Goal: Transaction & Acquisition: Book appointment/travel/reservation

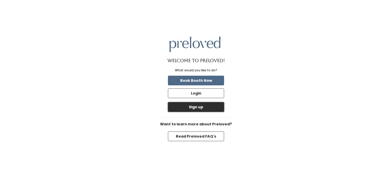
click at [203, 107] on button "Sign up" at bounding box center [196, 107] width 56 height 10
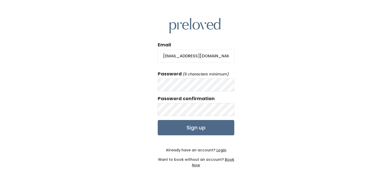
type input "Paigemilenkoff1@gmail.com"
click at [203, 131] on input "Sign up" at bounding box center [196, 127] width 77 height 15
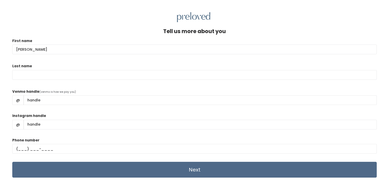
type input "[PERSON_NAME]"
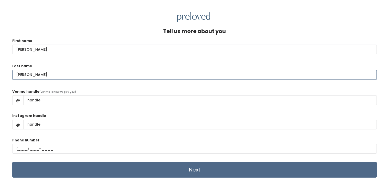
type input "[PERSON_NAME]"
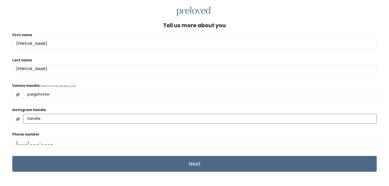
scroll to position [6, 0]
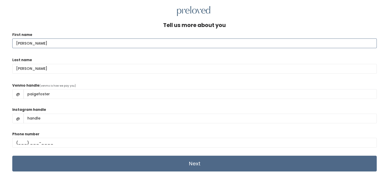
click at [195, 39] on input "[PERSON_NAME]" at bounding box center [194, 44] width 364 height 10
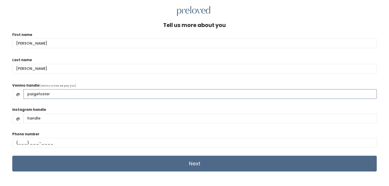
click at [127, 95] on input "paigefoster" at bounding box center [200, 94] width 353 height 10
type input "p"
type input "paigemilenkoff"
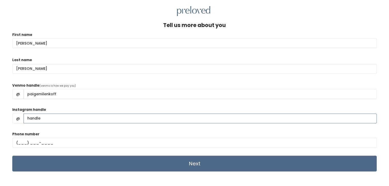
click at [101, 119] on input "Instagram handle" at bounding box center [200, 119] width 353 height 10
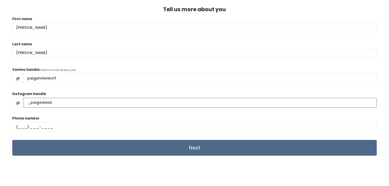
type input "_paigealexis"
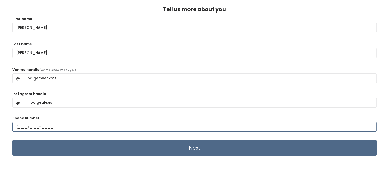
click at [77, 129] on input "text" at bounding box center [194, 127] width 364 height 10
type input "(708) 254-0417"
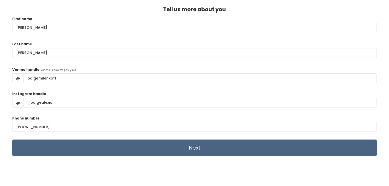
click at [224, 143] on input "Next" at bounding box center [194, 148] width 364 height 16
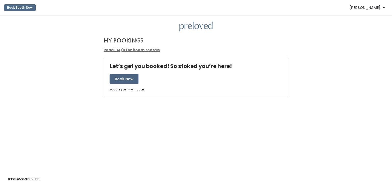
click at [116, 80] on button "Book Now" at bounding box center [124, 79] width 28 height 10
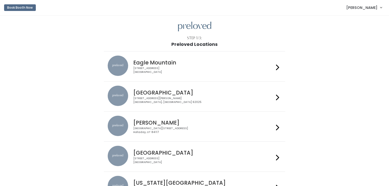
click at [240, 100] on div "[STREET_ADDRESS][PERSON_NAME]" at bounding box center [203, 100] width 141 height 7
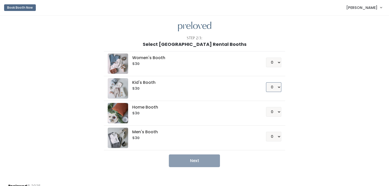
click at [273, 88] on select "0 1 2 3 4" at bounding box center [273, 88] width 15 height 10
select select "1"
click at [266, 83] on select "0 1 2 3 4" at bounding box center [273, 88] width 15 height 10
click at [206, 160] on button "Next" at bounding box center [194, 161] width 51 height 13
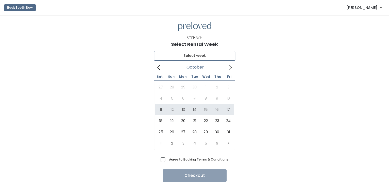
type input "[DATE] to [DATE]"
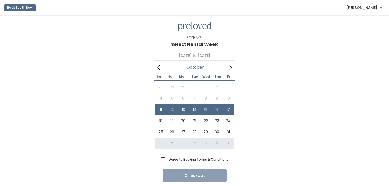
click at [167, 160] on span "Agree to Booking Terms & Conditions" at bounding box center [197, 159] width 61 height 5
click at [167, 160] on input "Agree to Booking Terms & Conditions" at bounding box center [168, 158] width 3 height 3
checkbox input "true"
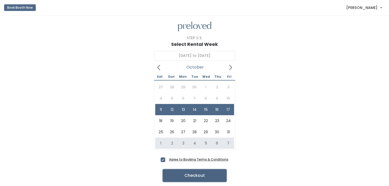
click at [192, 175] on button "Checkout" at bounding box center [194, 176] width 64 height 13
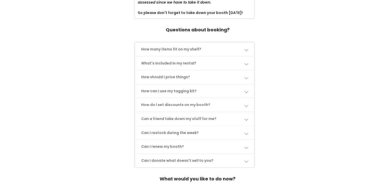
scroll to position [216, 0]
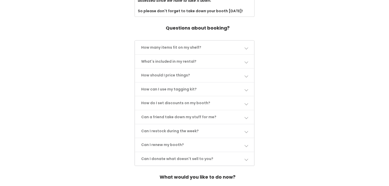
click at [222, 86] on link "How can I use my tagging kit?" at bounding box center [194, 90] width 119 height 14
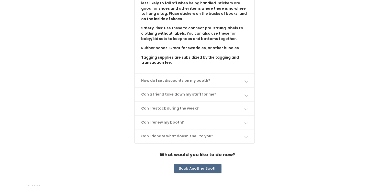
scroll to position [367, 0]
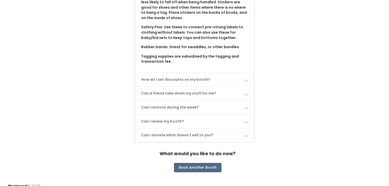
click at [230, 87] on link "Can a friend take down my stuff for me?" at bounding box center [194, 94] width 119 height 14
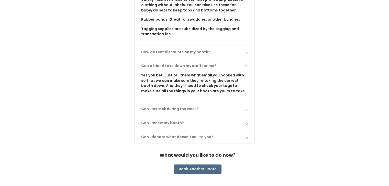
scroll to position [396, 0]
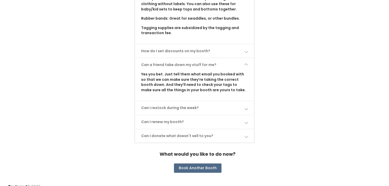
click at [226, 105] on link "Can I restock during the week?" at bounding box center [194, 108] width 119 height 14
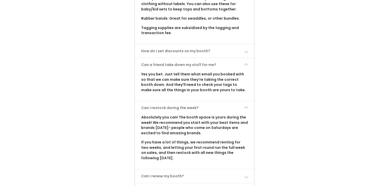
scroll to position [451, 0]
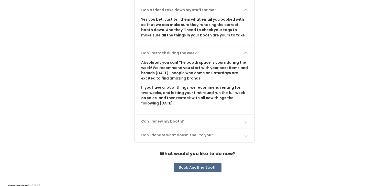
click at [230, 118] on link "Can I renew my booth?" at bounding box center [194, 122] width 119 height 14
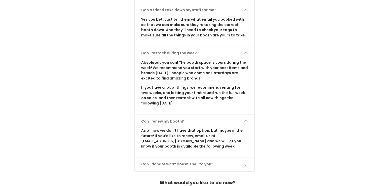
scroll to position [480, 0]
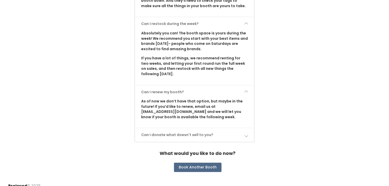
click at [228, 132] on link "Can I donate what doesn't sell to you?" at bounding box center [194, 136] width 119 height 14
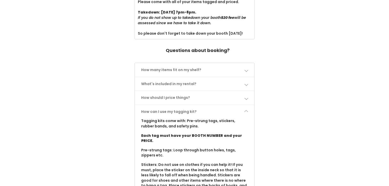
scroll to position [193, 0]
click at [225, 101] on link "How should I price things?" at bounding box center [194, 99] width 119 height 14
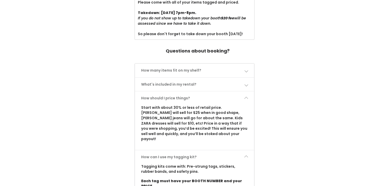
click at [220, 79] on link "What's included in my rental?" at bounding box center [194, 85] width 119 height 14
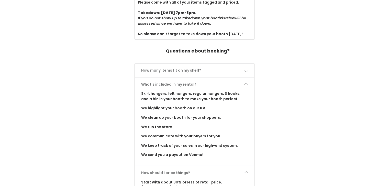
click at [214, 65] on link "How many items fit on my shelf?" at bounding box center [194, 71] width 119 height 14
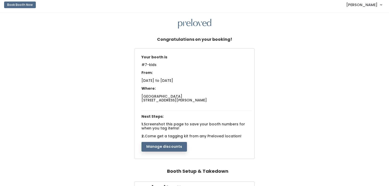
scroll to position [0, 0]
